Goal: Navigation & Orientation: Find specific page/section

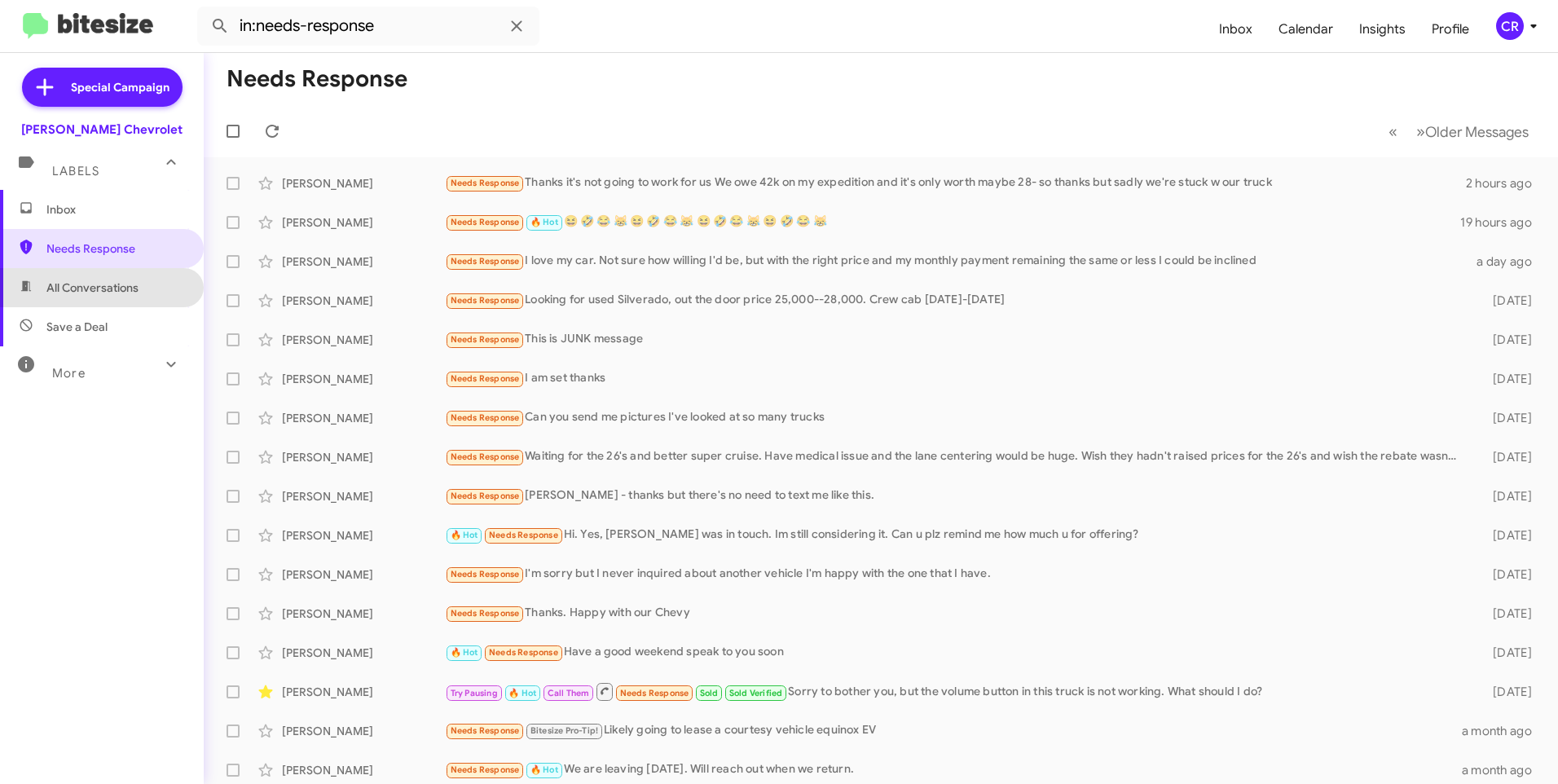
click at [108, 283] on span "All Conversations" at bounding box center [92, 287] width 92 height 16
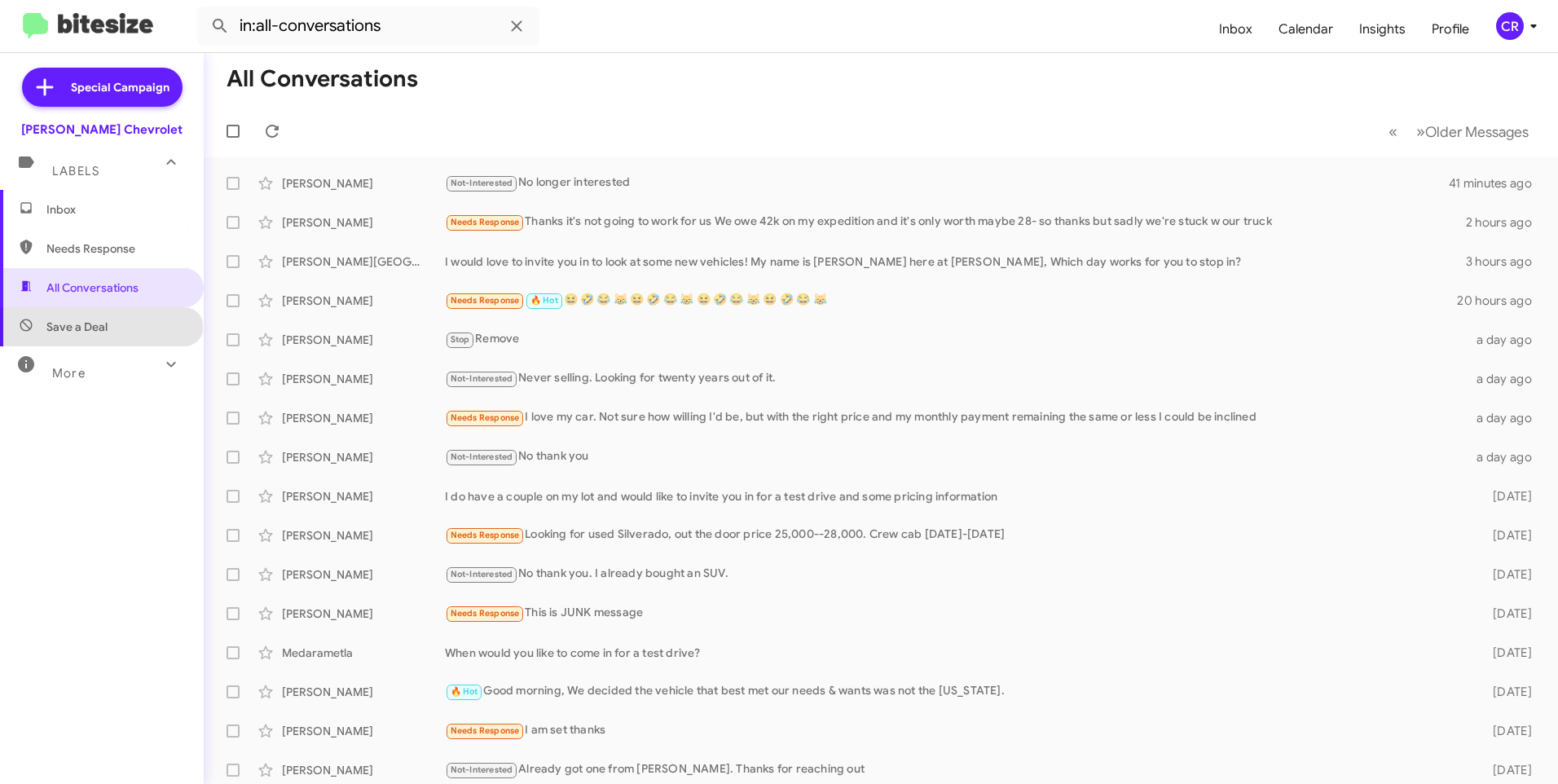
click at [100, 328] on span "Save a Deal" at bounding box center [77, 326] width 61 height 16
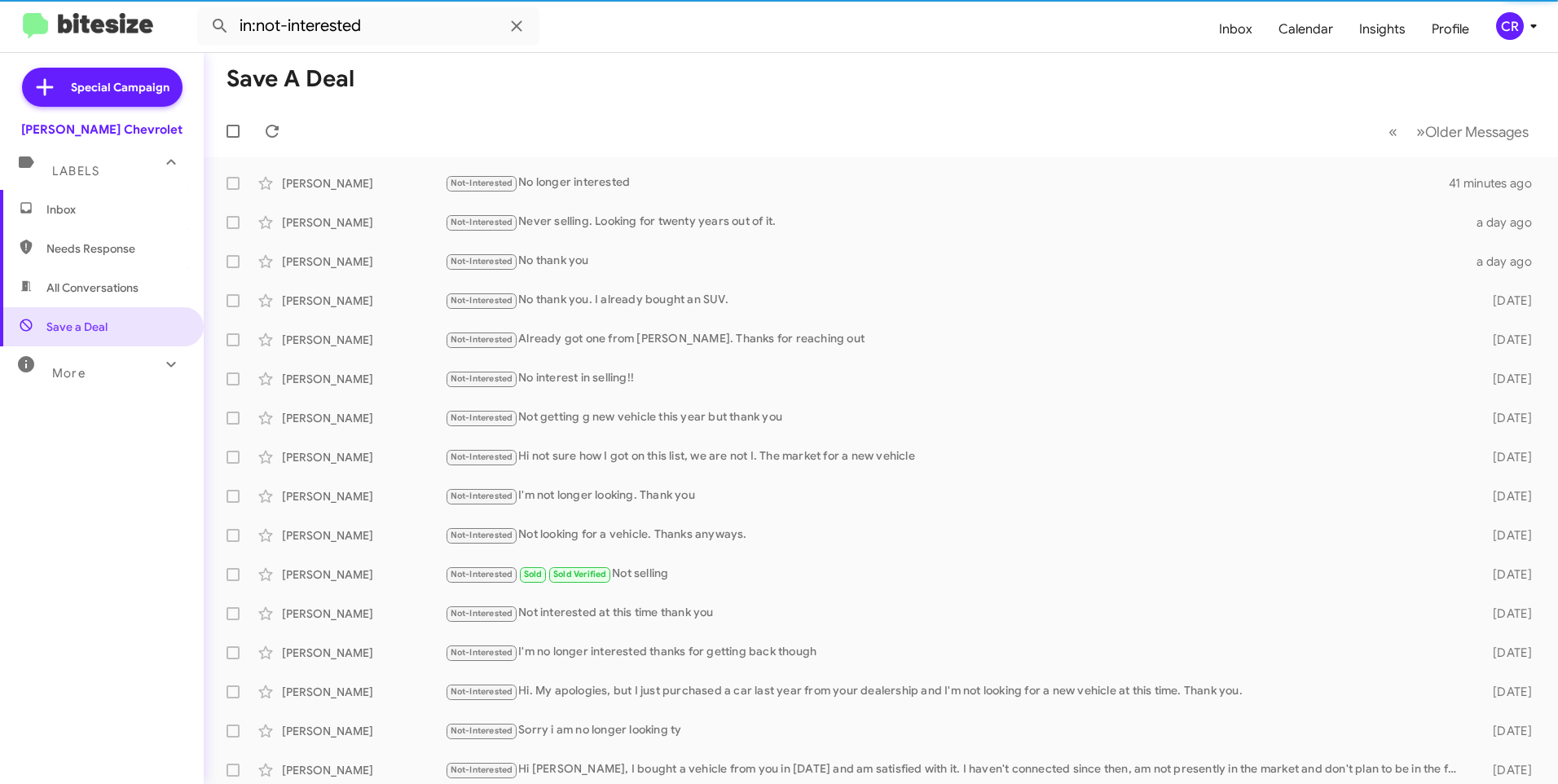
click at [87, 242] on span "Needs Response" at bounding box center [116, 248] width 139 height 16
type input "in:needs-response"
